Goal: Task Accomplishment & Management: Complete application form

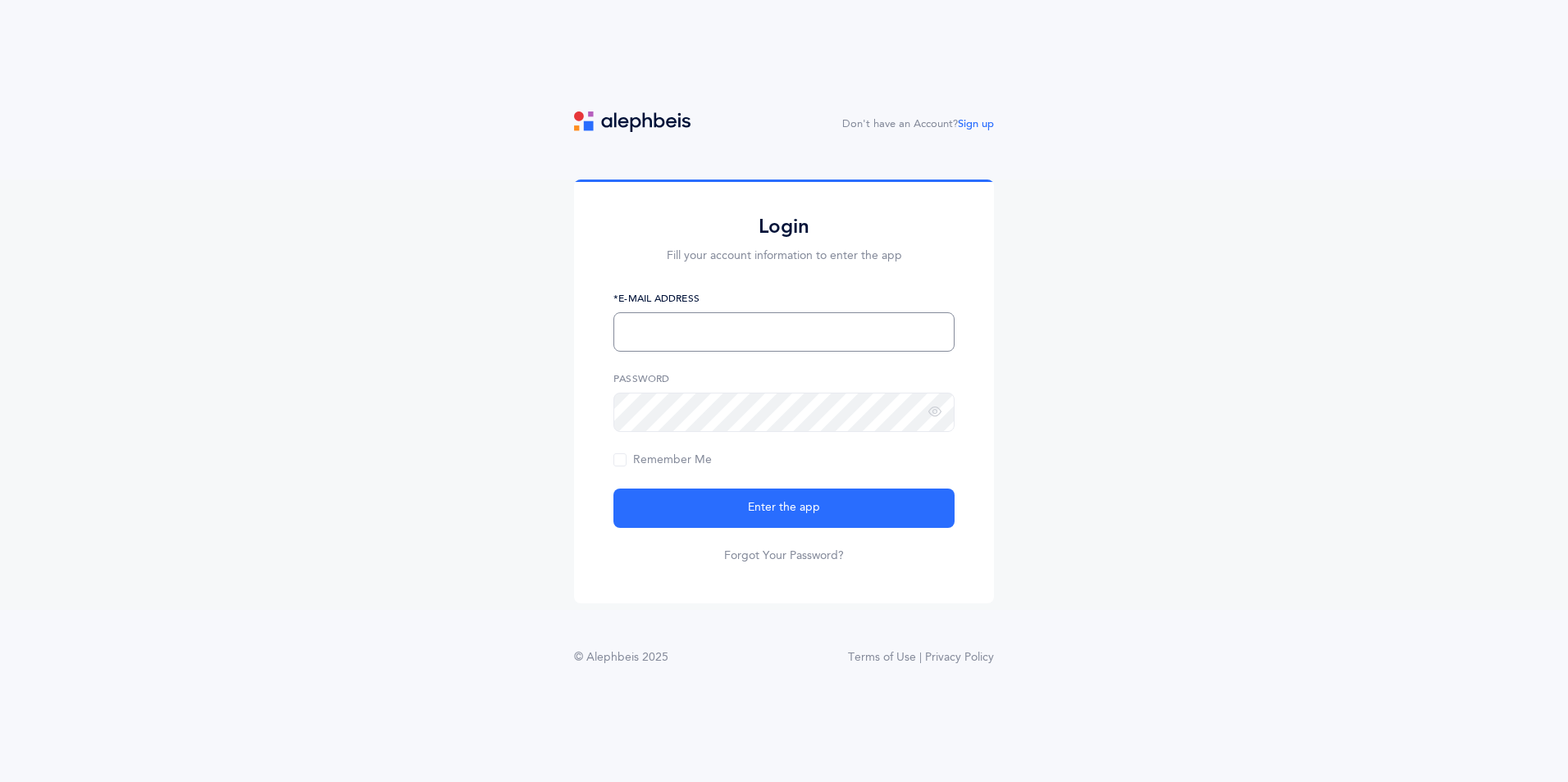
click at [858, 323] on input "text" at bounding box center [784, 331] width 341 height 39
type input "[EMAIL_ADDRESS][DOMAIN_NAME]"
click at [614, 488] on button "Enter the app" at bounding box center [784, 508] width 341 height 39
click at [930, 413] on icon at bounding box center [935, 412] width 13 height 14
click at [622, 461] on span "Remember Me" at bounding box center [663, 460] width 98 height 13
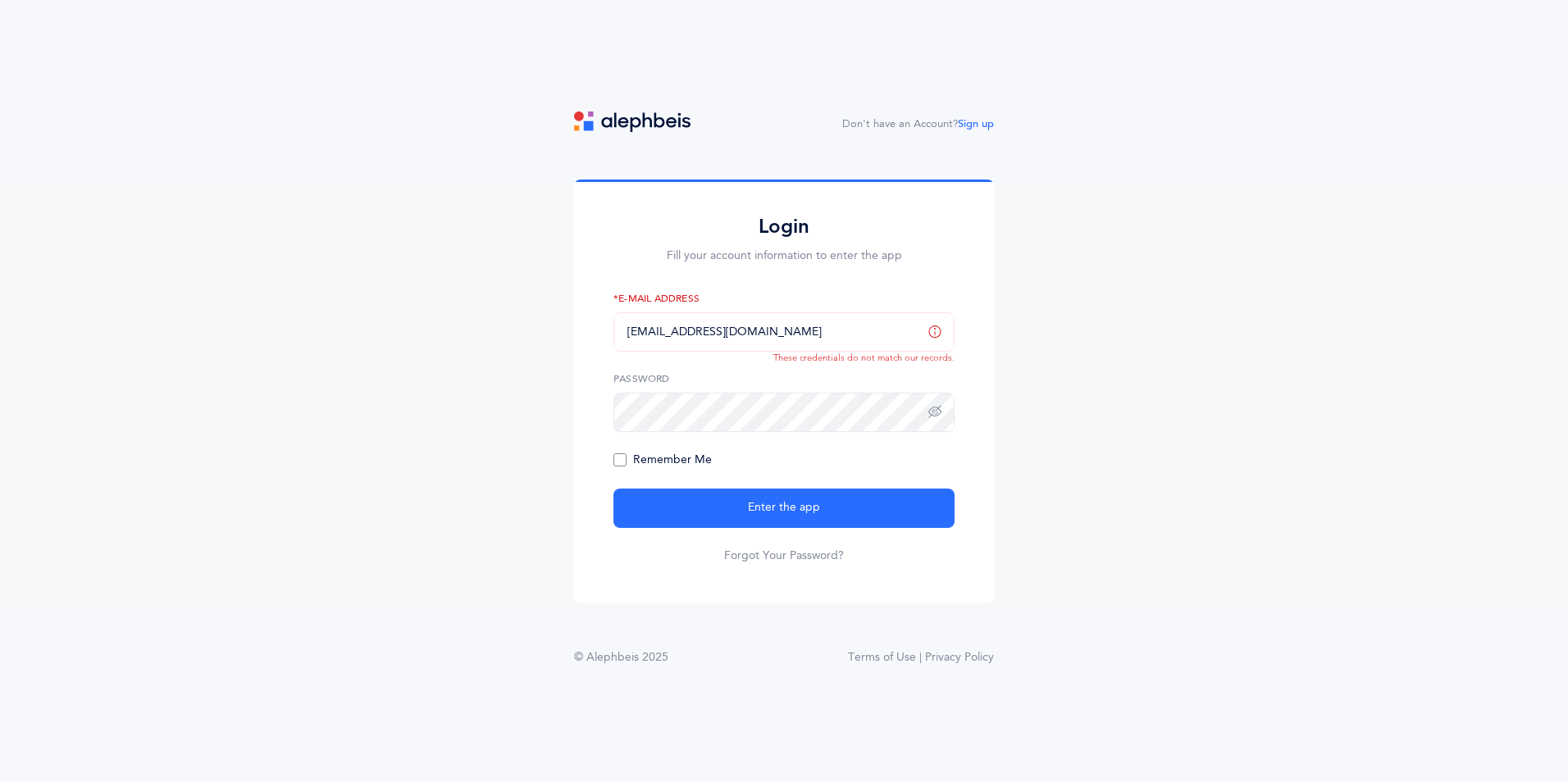
click at [0, 0] on input "Remember Me" at bounding box center [0, 0] width 0 height 0
click at [614, 488] on button "Enter the app" at bounding box center [784, 508] width 341 height 39
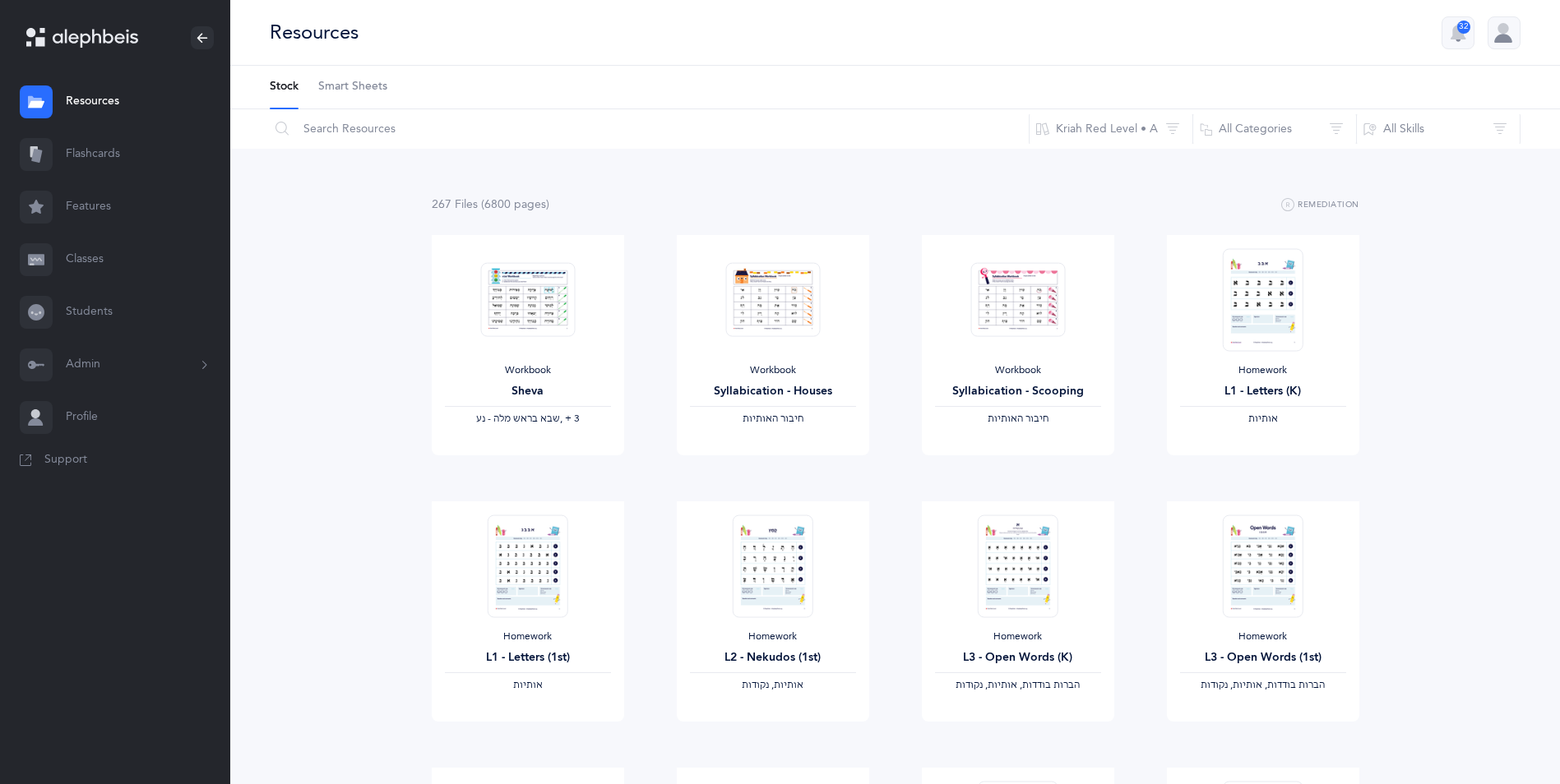
click at [97, 266] on link "Classes" at bounding box center [115, 260] width 230 height 52
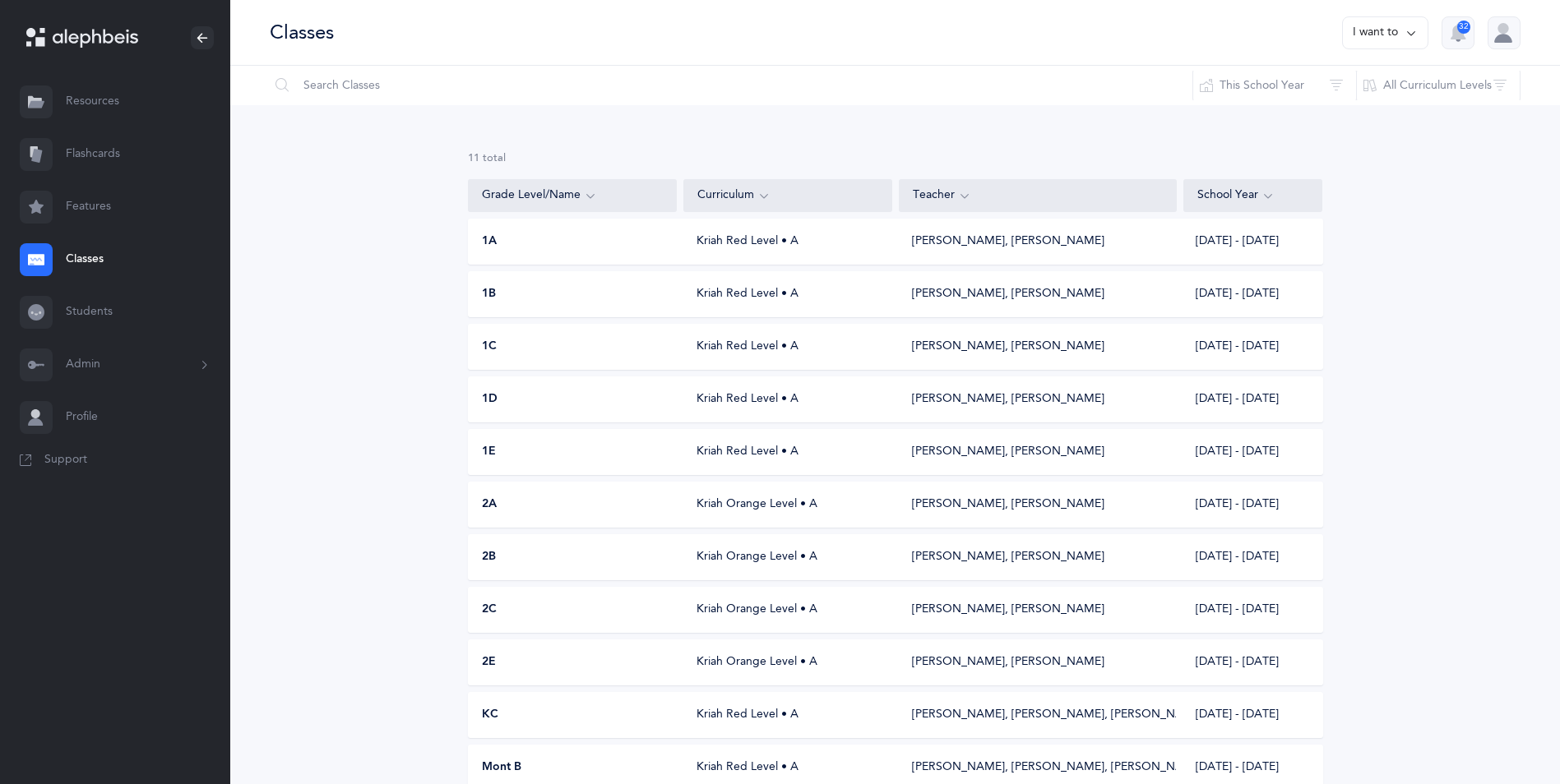
click at [86, 356] on button "Admin" at bounding box center [115, 365] width 230 height 52
click at [1404, 31] on div "All Curriculum Levels" at bounding box center [1438, 41] width 135 height 41
click at [1372, 36] on div "All Curriculum Levels" at bounding box center [1438, 41] width 135 height 41
click at [1355, 34] on button "I want to" at bounding box center [1385, 33] width 86 height 33
click at [1360, 115] on button "Add new" at bounding box center [1369, 113] width 92 height 30
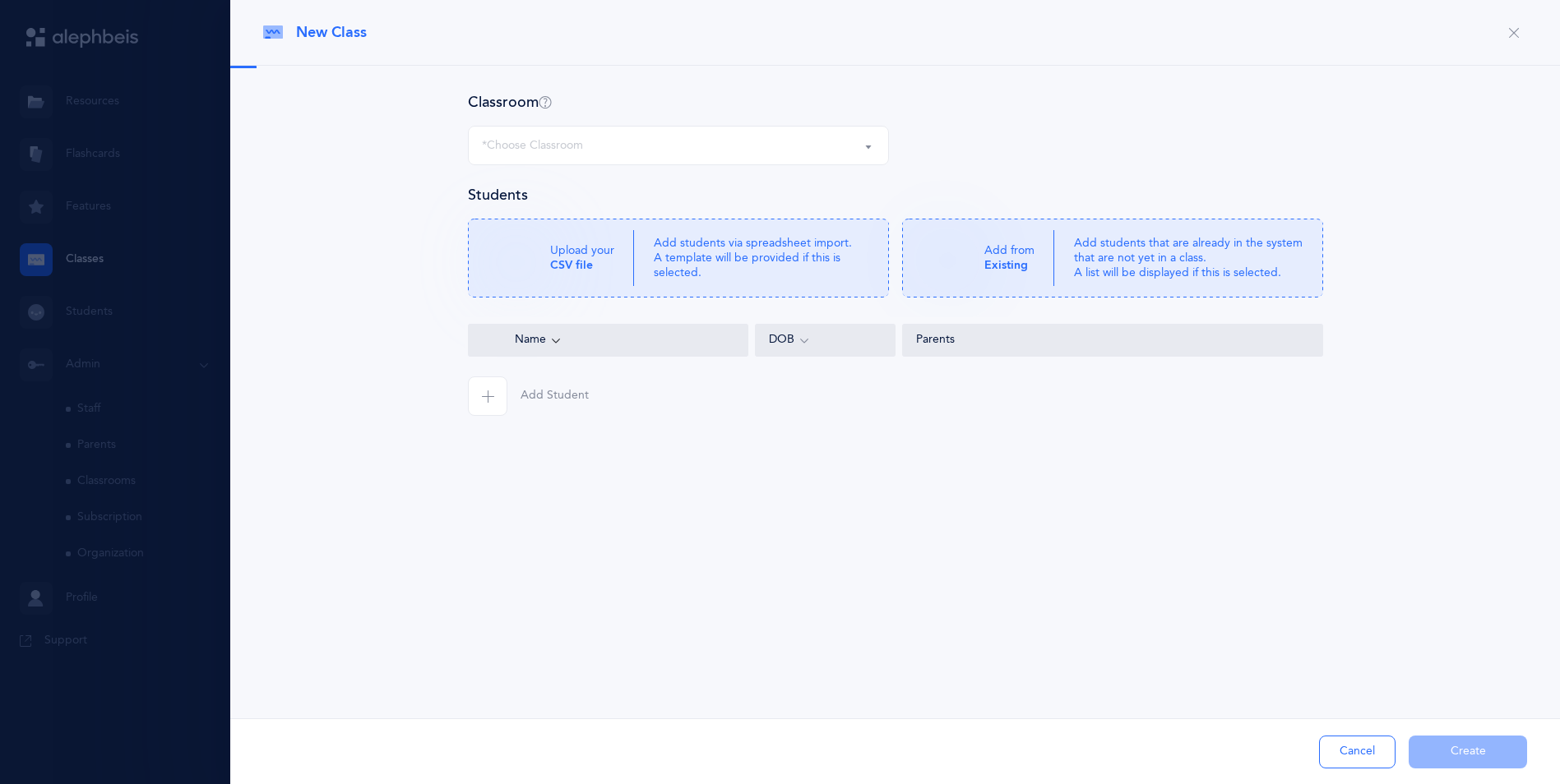
click at [591, 154] on div "*Choose Classroom" at bounding box center [678, 145] width 393 height 28
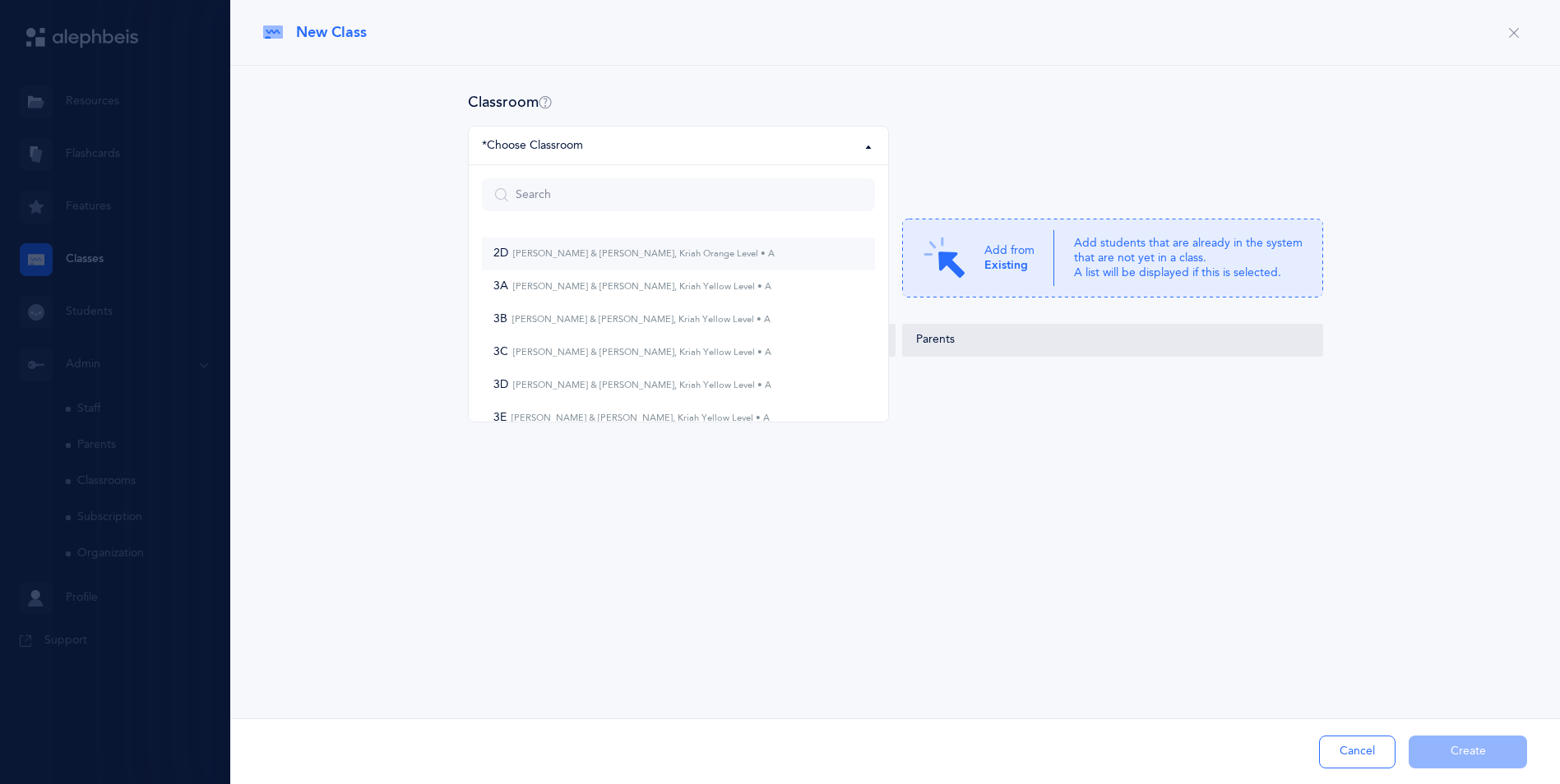
click at [566, 248] on small "Pinchas Weinreich & Akevy Greenblatt, Kriah Orange Level • A" at bounding box center [641, 253] width 267 height 11
select select "966"
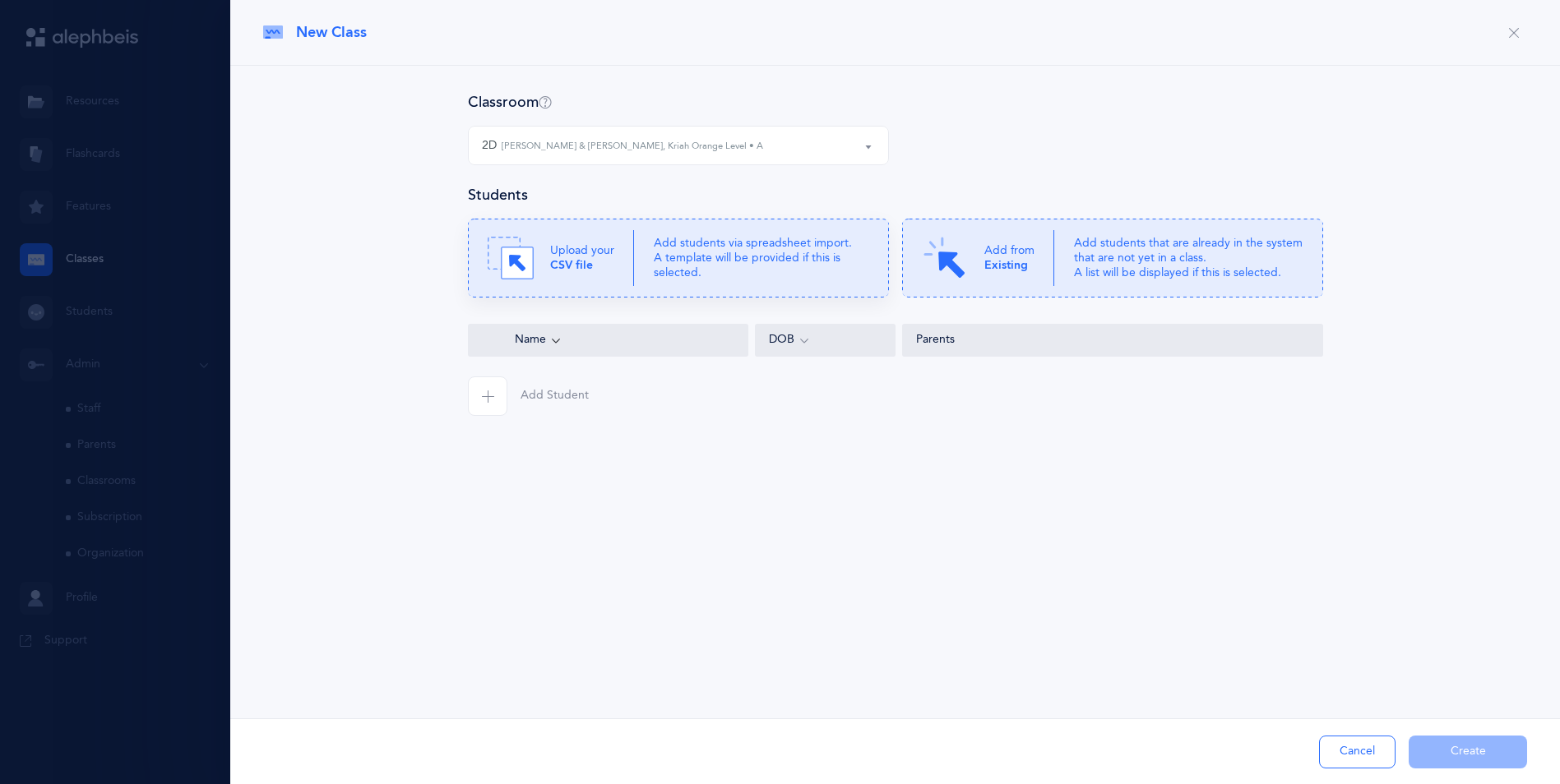
click at [740, 263] on p "Add students via spreadsheet import. A template will be provided if this is sel…" at bounding box center [761, 258] width 215 height 45
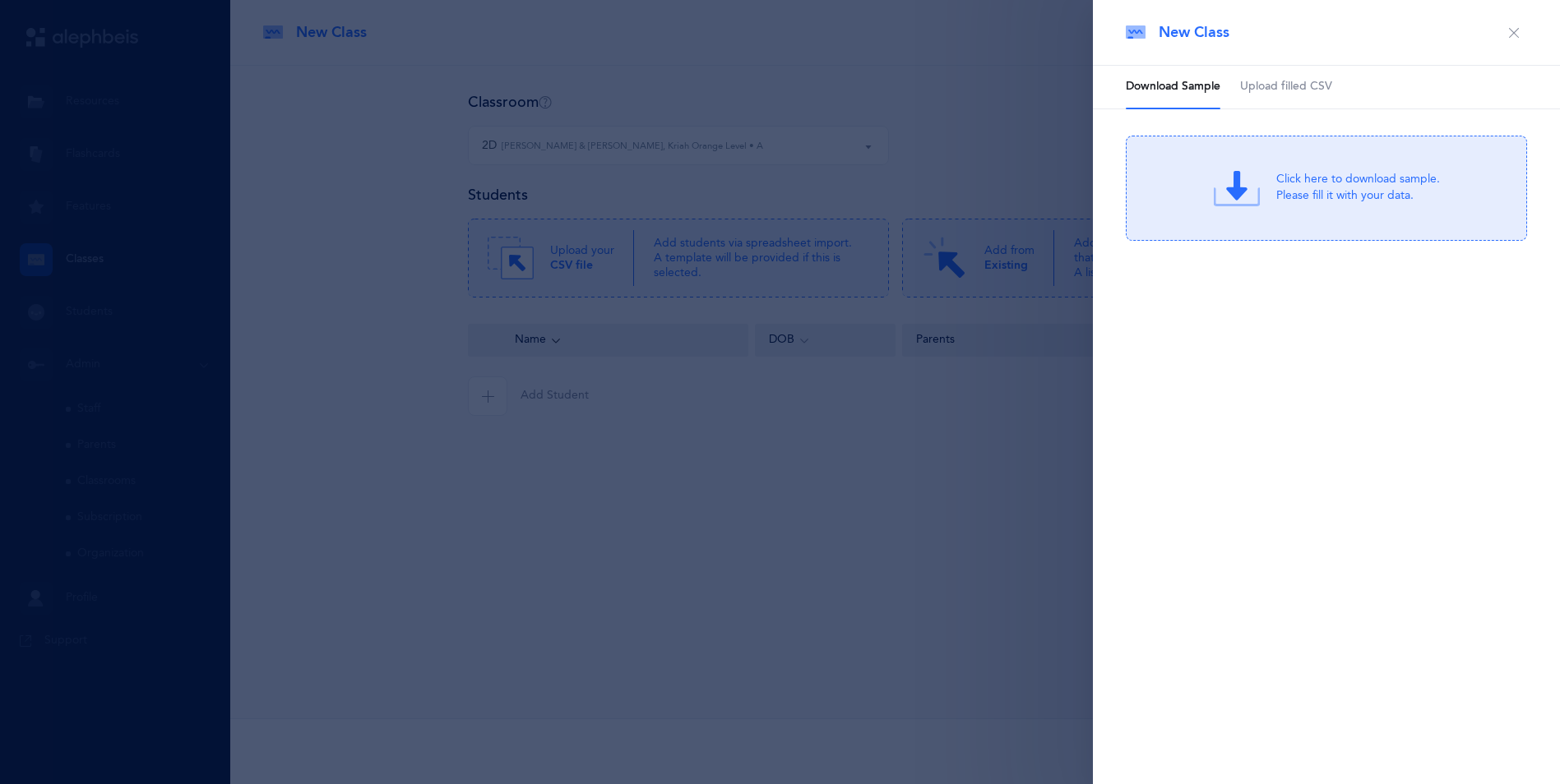
click at [1291, 72] on link "Upload filled CSV" at bounding box center [1286, 87] width 92 height 42
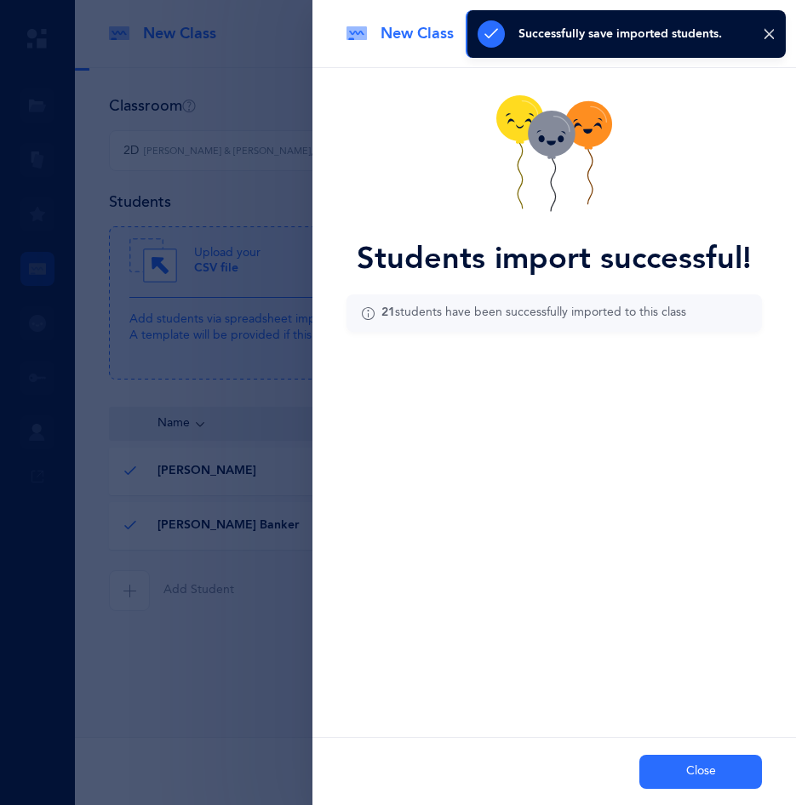
click at [668, 775] on button "Close" at bounding box center [700, 772] width 123 height 34
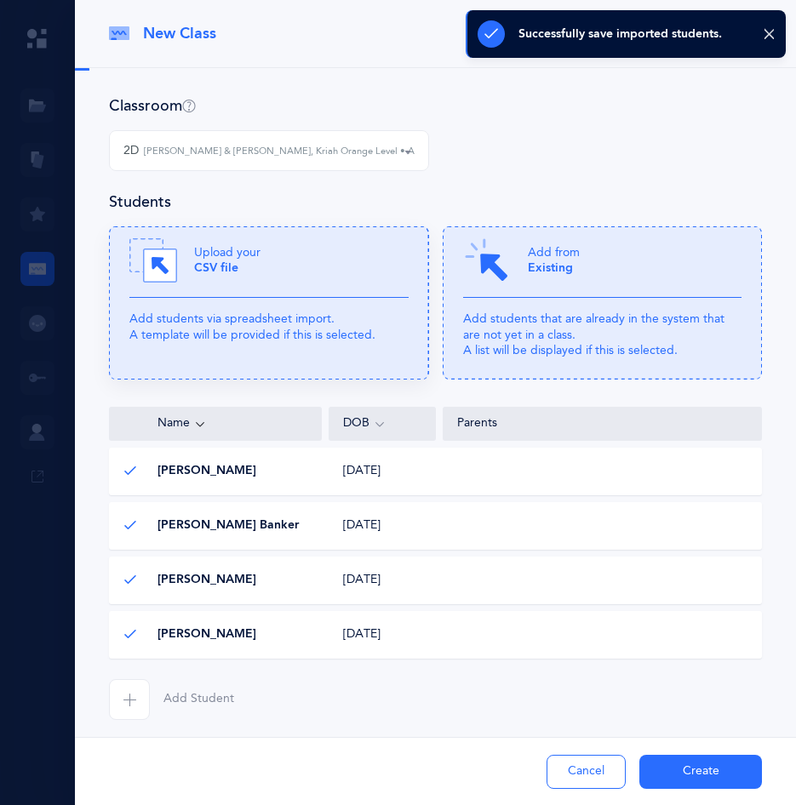
click at [765, 34] on icon at bounding box center [769, 34] width 13 height 14
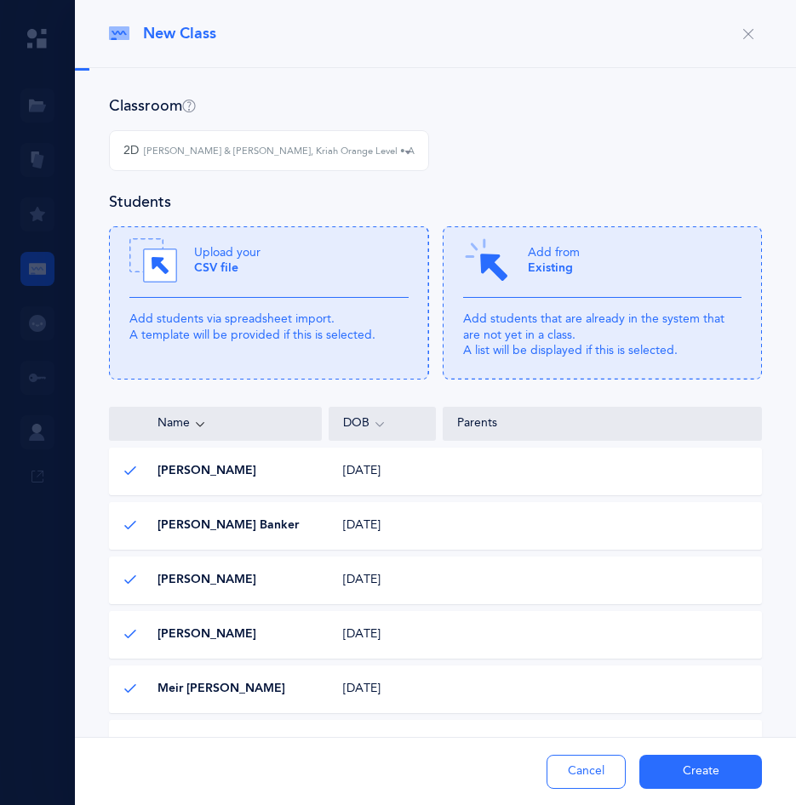
scroll to position [123, 0]
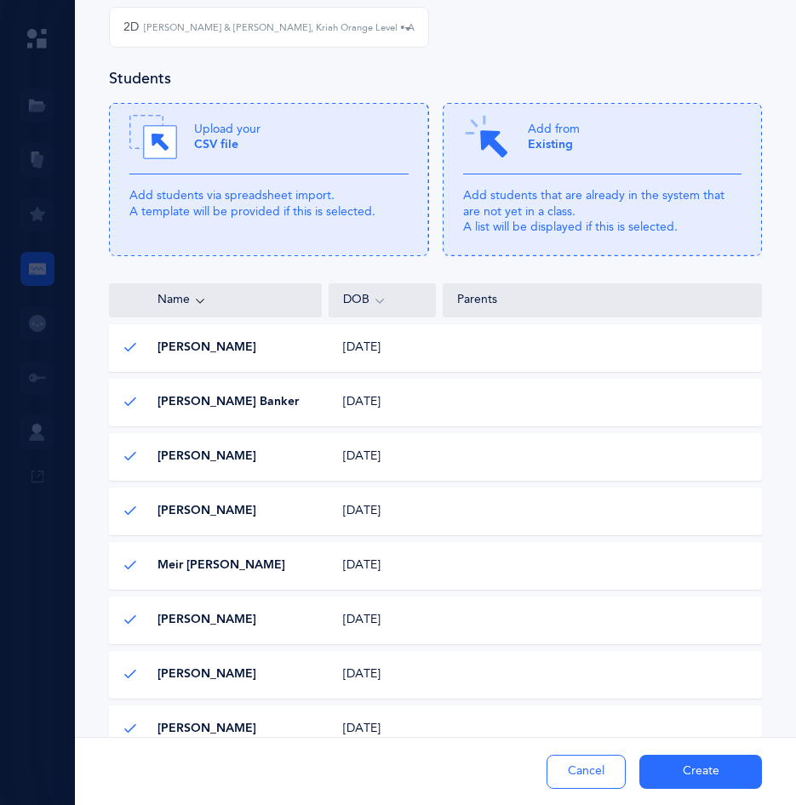
click at [452, 62] on div "2D 3A 3B 3C 3D 3E 4A 4B 4C 4D 5A 5B 5C 5D KA 5E KB KD MONTB 2D Pinchas Weinreic…" at bounding box center [435, 37] width 667 height 61
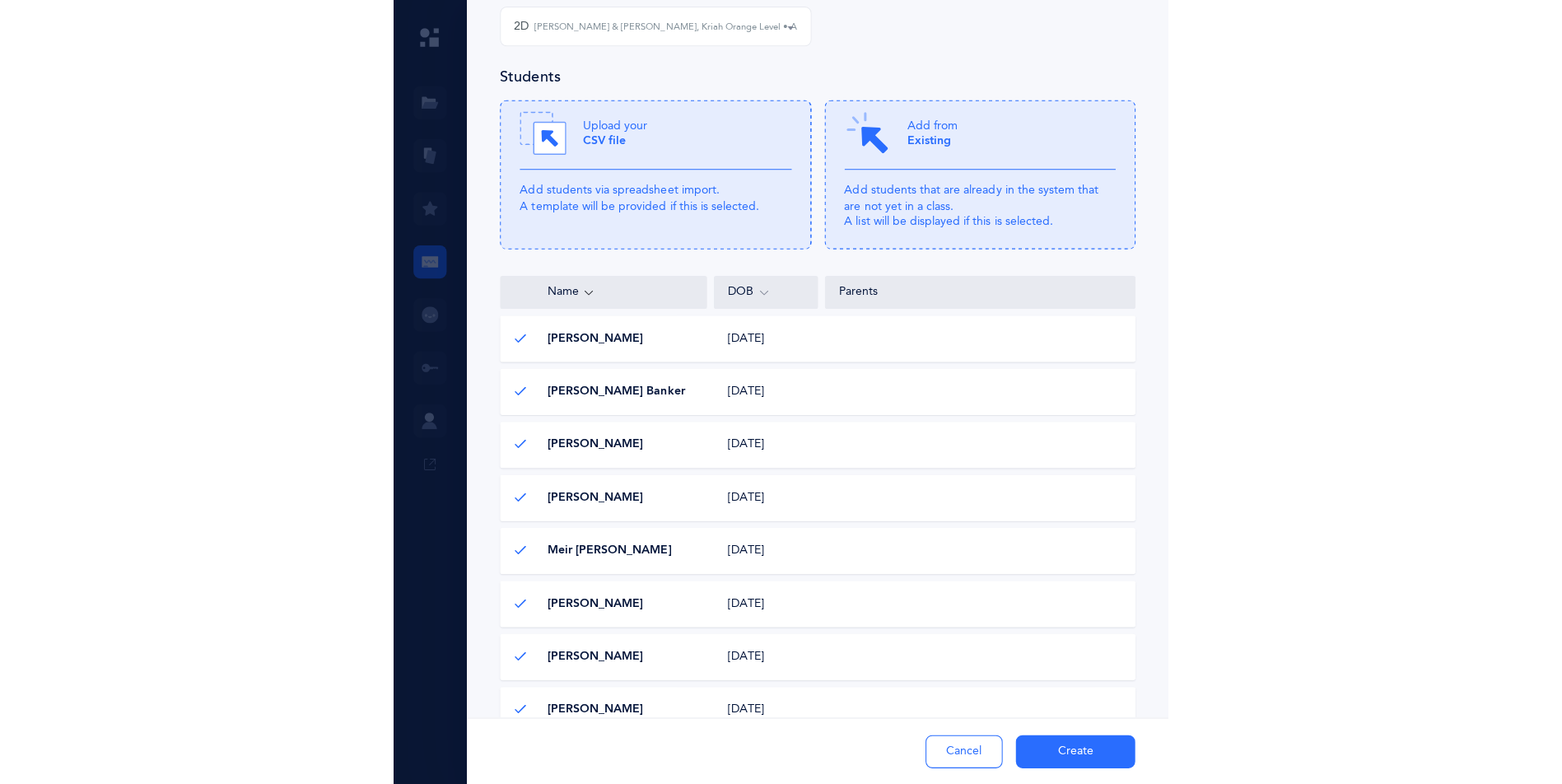
scroll to position [90, 0]
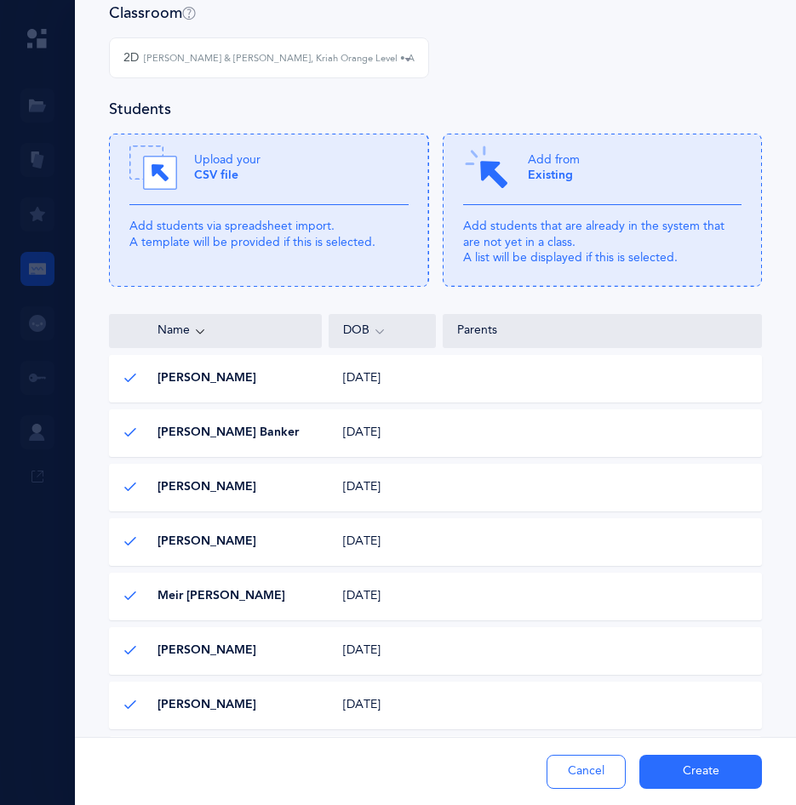
click at [547, 595] on div "Meir Moshe Fakheri Meir Moshe Fakheri 03/13/2018 03/13/2018" at bounding box center [435, 597] width 653 height 48
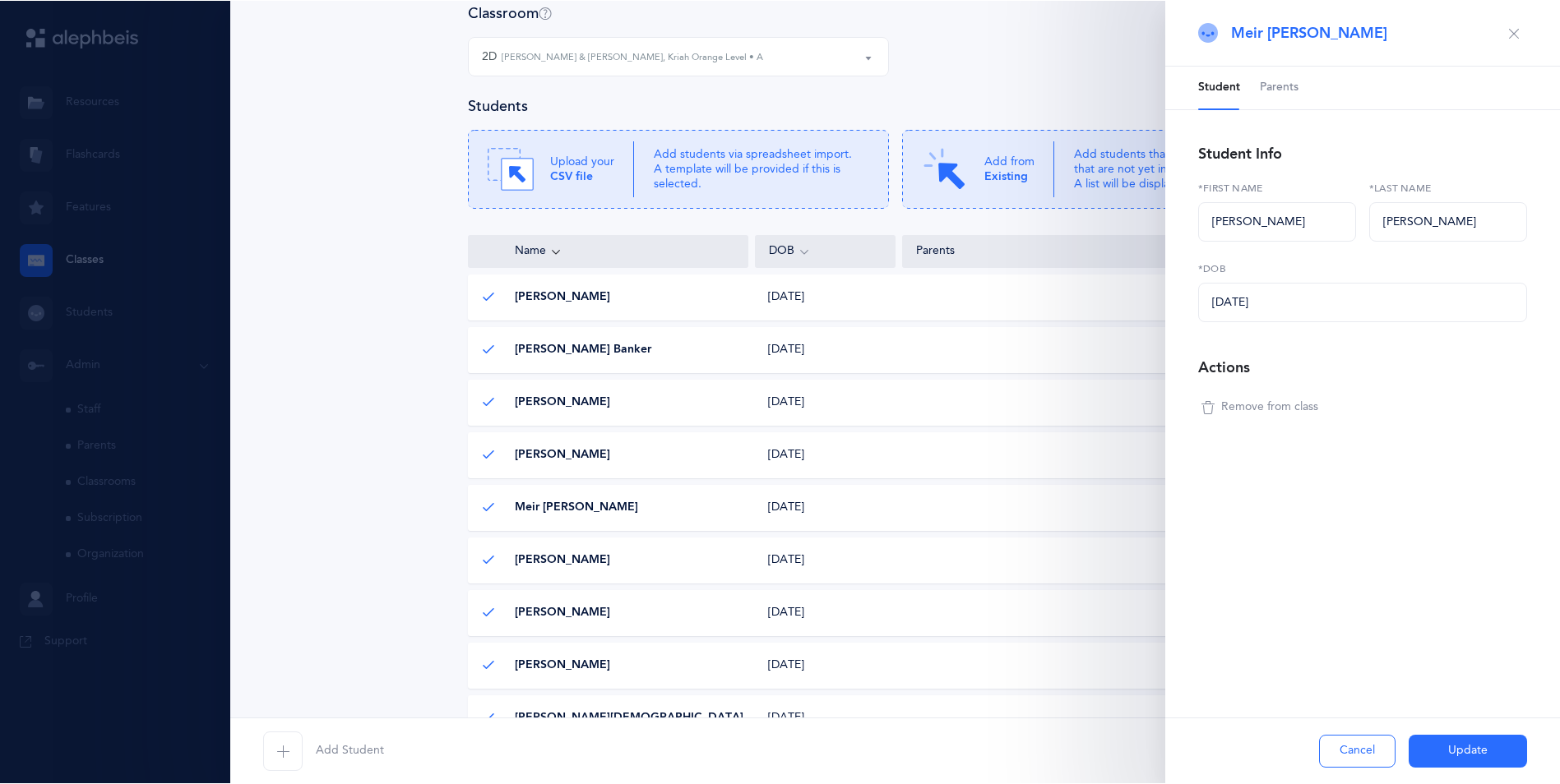
scroll to position [0, 0]
